Goal: Navigation & Orientation: Find specific page/section

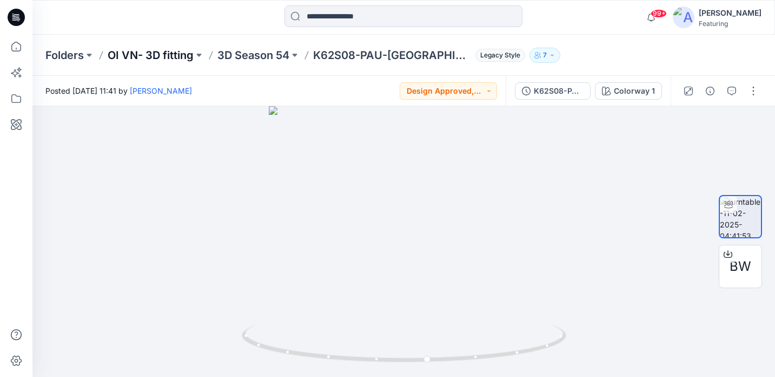
click at [161, 57] on p "OI VN- 3D fitting" at bounding box center [151, 55] width 86 height 15
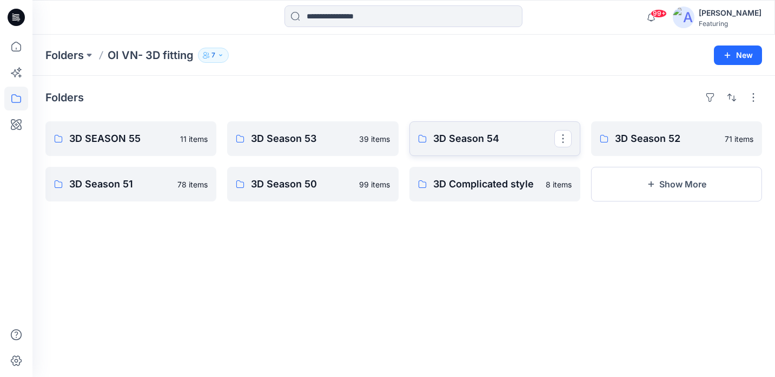
click at [494, 140] on p "3D Season 54" at bounding box center [493, 138] width 121 height 15
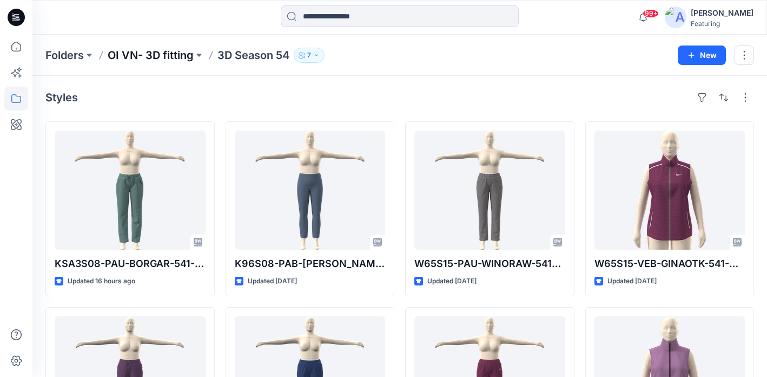
click at [163, 59] on p "OI VN- 3D fitting" at bounding box center [151, 55] width 86 height 15
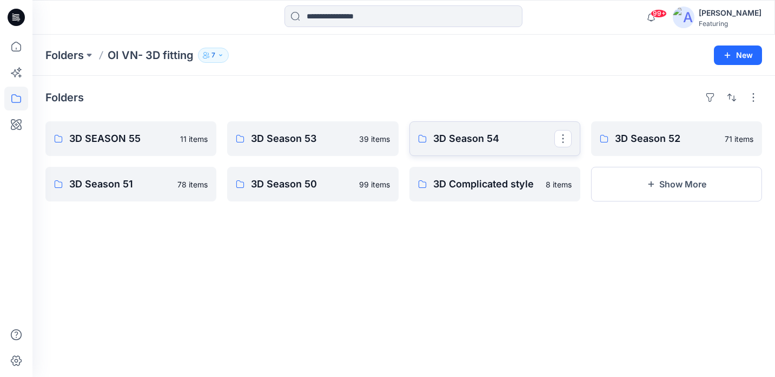
click at [487, 138] on p "3D Season 54" at bounding box center [493, 138] width 121 height 15
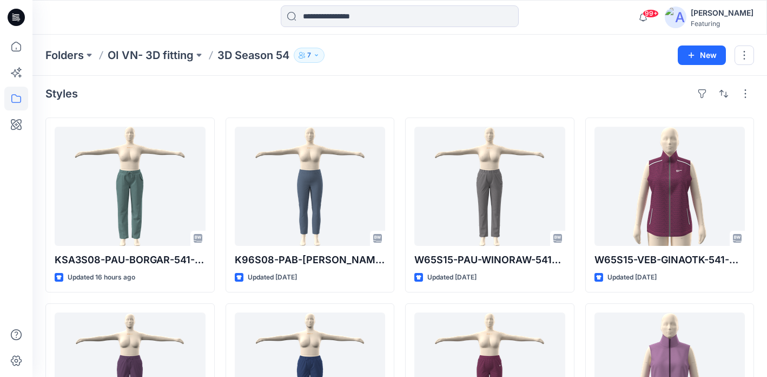
scroll to position [4, 0]
